Goal: Information Seeking & Learning: Learn about a topic

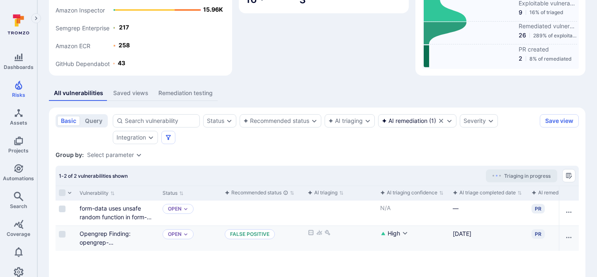
scroll to position [135, 0]
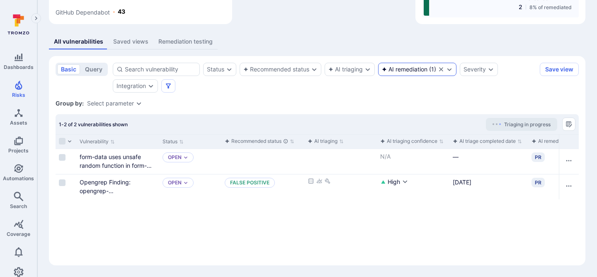
click at [441, 68] on icon "Clear selection" at bounding box center [441, 69] width 7 height 7
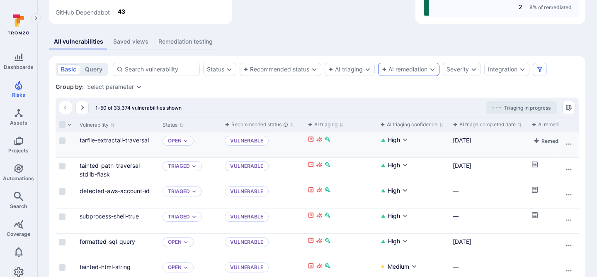
click at [134, 139] on link "tarfile-extractall-traversal" at bounding box center [114, 139] width 69 height 7
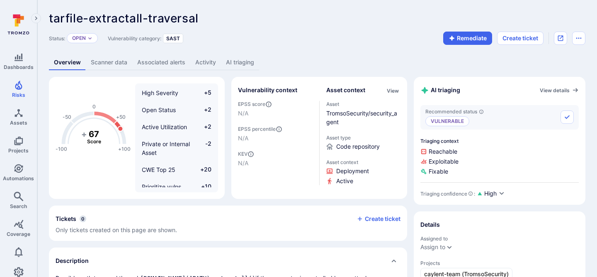
click at [235, 66] on link "AI triaging" at bounding box center [240, 62] width 38 height 15
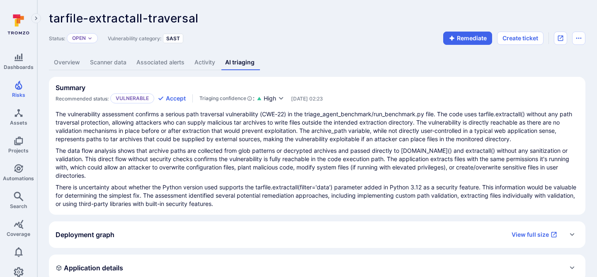
scroll to position [1, 0]
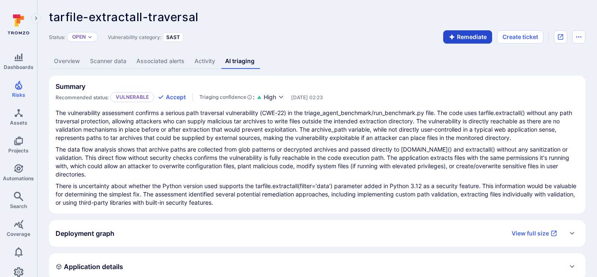
click at [468, 36] on button "Remediate" at bounding box center [468, 36] width 49 height 13
click at [283, 58] on link "AI remediation" at bounding box center [284, 61] width 49 height 15
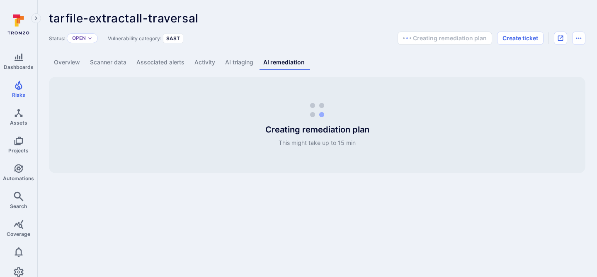
click at [242, 61] on link "AI triaging" at bounding box center [239, 62] width 38 height 15
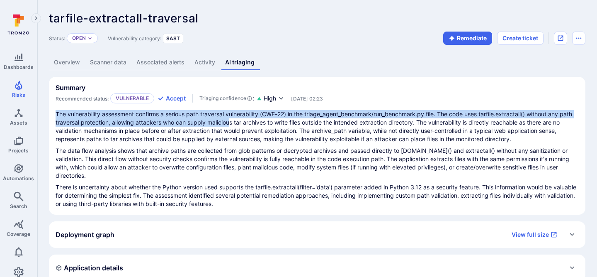
drag, startPoint x: 53, startPoint y: 111, endPoint x: 340, endPoint y: 111, distance: 287.1
click at [340, 111] on section "Summary Recommended status: Vulnerable Accept Triaging confidence : High [DATE]…" at bounding box center [317, 146] width 537 height 138
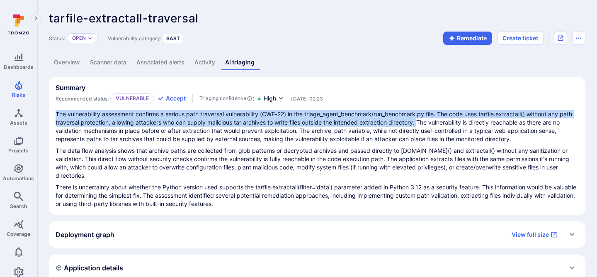
drag, startPoint x: 420, startPoint y: 122, endPoint x: 51, endPoint y: 109, distance: 369.1
click at [51, 109] on section "Summary Recommended status: Vulnerable Accept Triaging confidence : High [DATE]…" at bounding box center [317, 146] width 537 height 138
copy p "The vulnerability assessment confirms a serious path traversal vulnerability (C…"
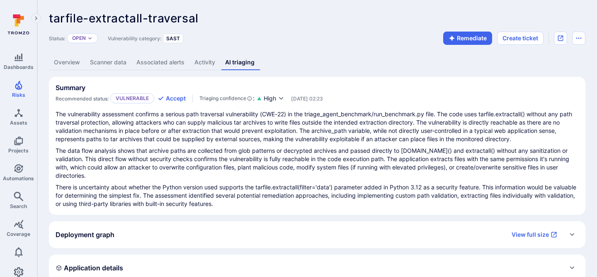
click at [127, 215] on div "Summary Recommended status: Vulnerable Accept Triaging confidence : High [DATE]…" at bounding box center [317, 281] width 537 height 409
click at [232, 39] on div "Status: Open Vulnerability category: SAST Remediate Create ticket" at bounding box center [317, 38] width 537 height 13
click at [24, 96] on span "Risks" at bounding box center [18, 95] width 13 height 6
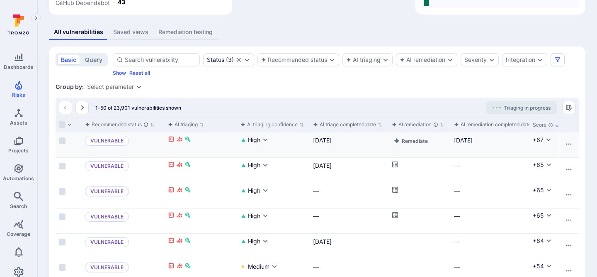
scroll to position [0, 245]
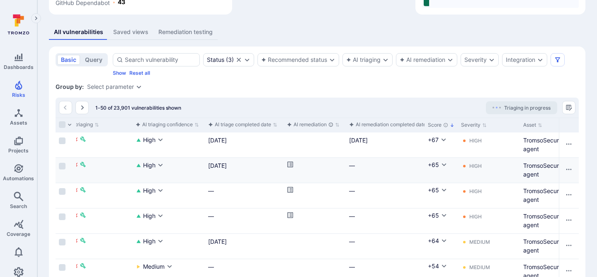
click at [288, 166] on icon "Cell for aiCtx.remediationStatus" at bounding box center [291, 164] width 6 height 6
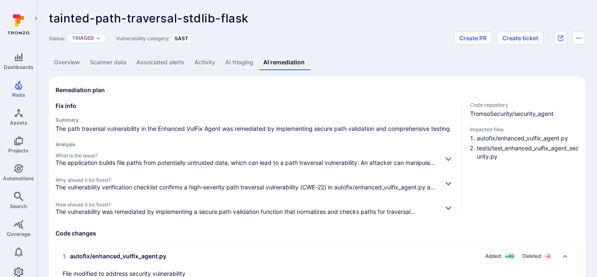
scroll to position [10, 0]
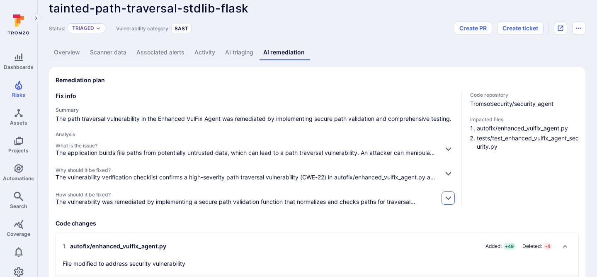
click at [450, 196] on icon "button" at bounding box center [448, 197] width 9 height 9
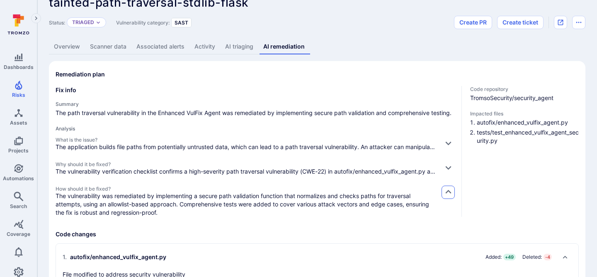
scroll to position [19, 0]
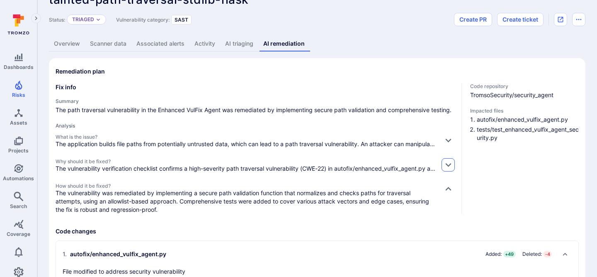
click at [447, 162] on icon "button" at bounding box center [448, 164] width 9 height 9
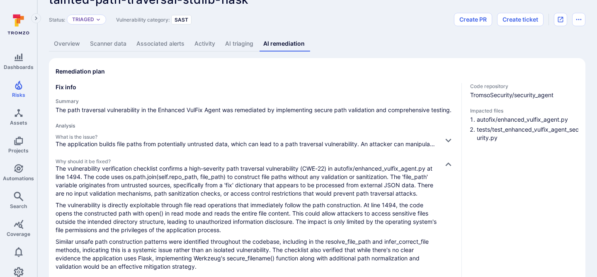
drag, startPoint x: 446, startPoint y: 140, endPoint x: 407, endPoint y: 108, distance: 51.1
click at [407, 108] on div "Summary The path traversal vulnerability in the Enhanced VulFix Agent was remed…" at bounding box center [256, 205] width 400 height 214
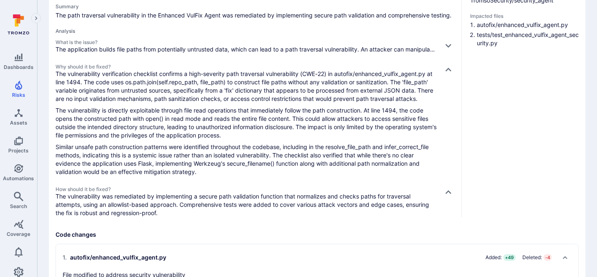
scroll to position [104, 0]
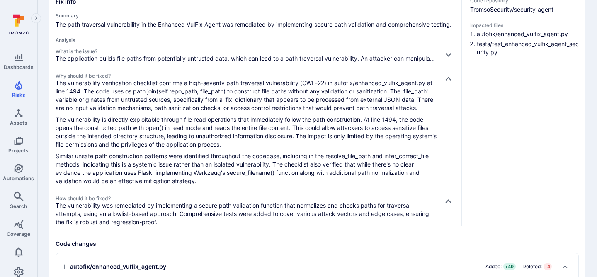
click at [338, 58] on p "The application builds file paths from potentially untrusted data, which can le…" at bounding box center [246, 58] width 381 height 8
click at [441, 56] on div "What is the issue? The application builds file paths from potentially untrusted…" at bounding box center [256, 55] width 400 height 15
click at [450, 55] on icon "button" at bounding box center [448, 54] width 9 height 9
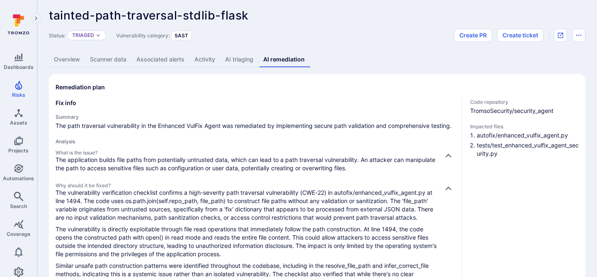
scroll to position [0, 0]
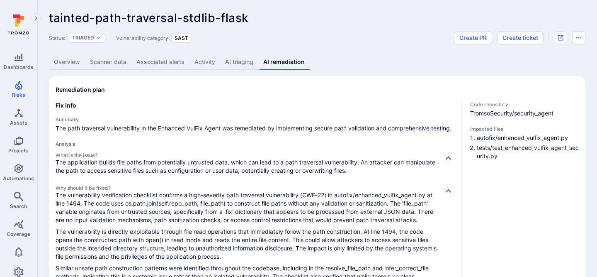
click at [236, 62] on link "AI triaging" at bounding box center [239, 61] width 38 height 15
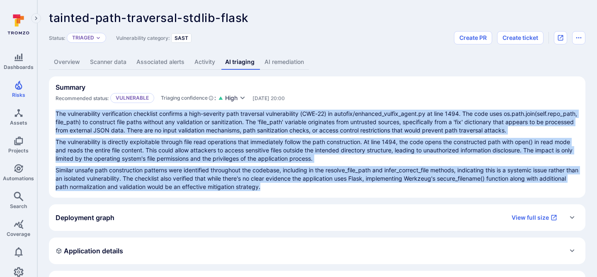
drag, startPoint x: 296, startPoint y: 198, endPoint x: 50, endPoint y: 110, distance: 261.4
click at [51, 110] on section "Summary Recommended status: Vulnerable Triaging confidence : High [DATE] 20:00 …" at bounding box center [317, 136] width 537 height 121
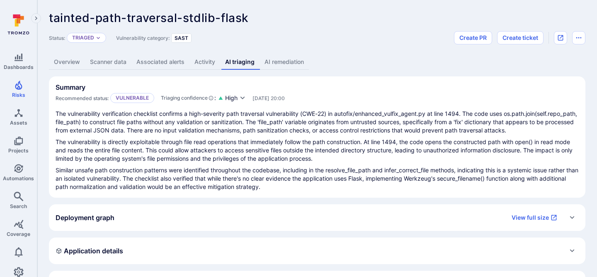
click at [345, 72] on div "tainted-path-traversal-stdlib-flask ... Show more Status: Triaged Vulnerability…" at bounding box center [317, 244] width 560 height 489
